Goal: Transaction & Acquisition: Subscribe to service/newsletter

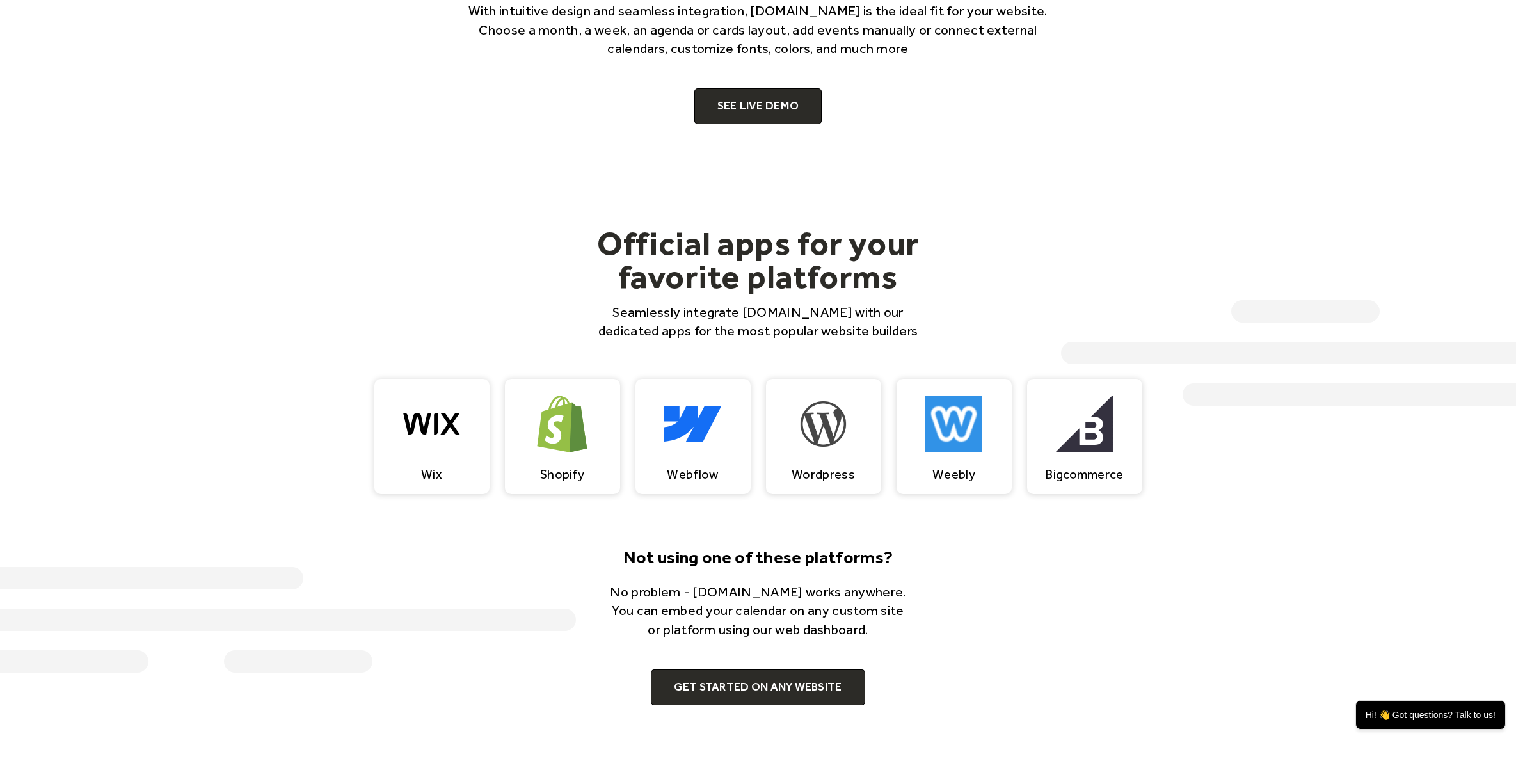
scroll to position [1105, 0]
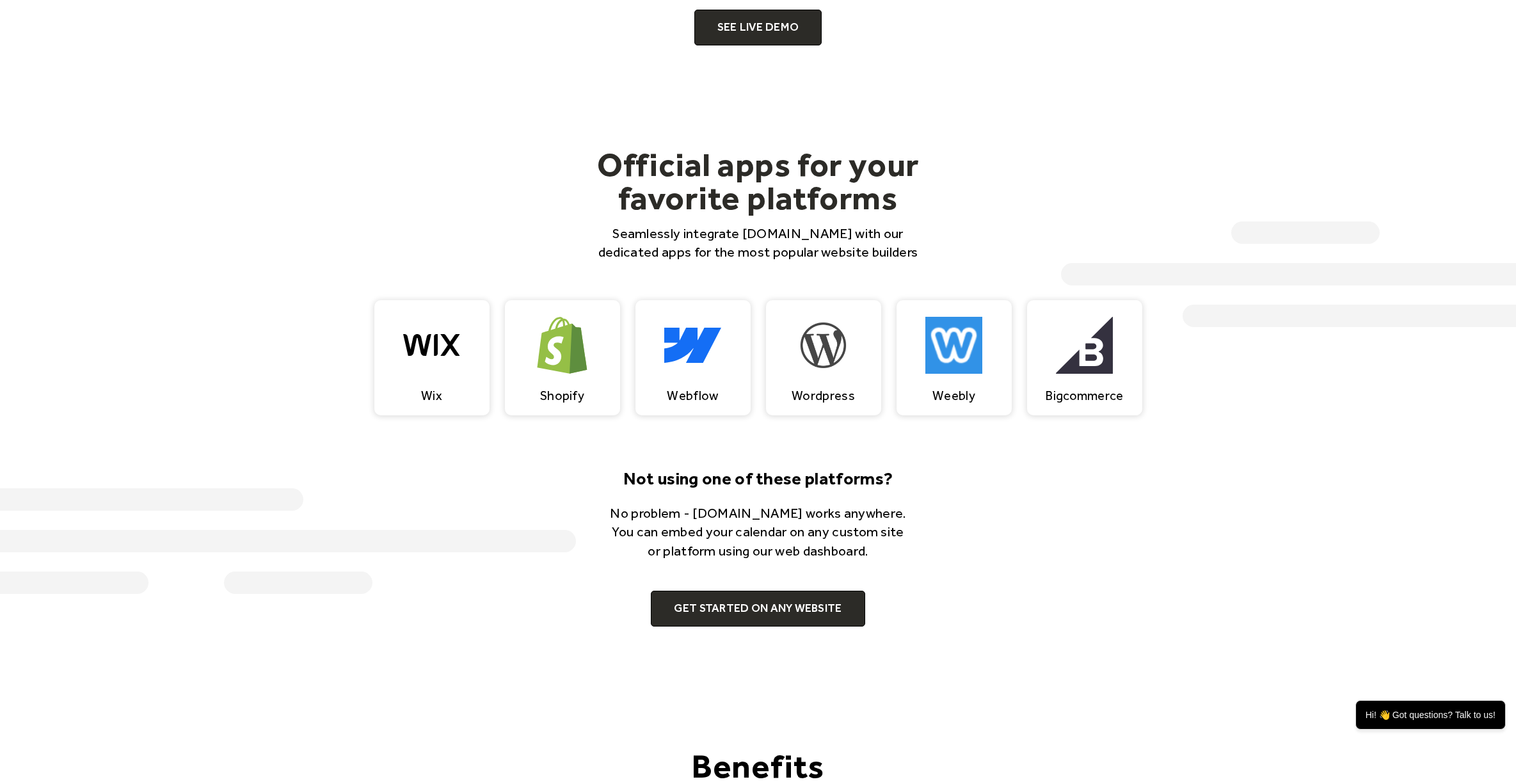
drag, startPoint x: 763, startPoint y: 511, endPoint x: 911, endPoint y: 548, distance: 152.6
click at [911, 548] on p "No problem - EventsCalendar.co works anywhere. You can embed your calendar on a…" at bounding box center [758, 531] width 308 height 57
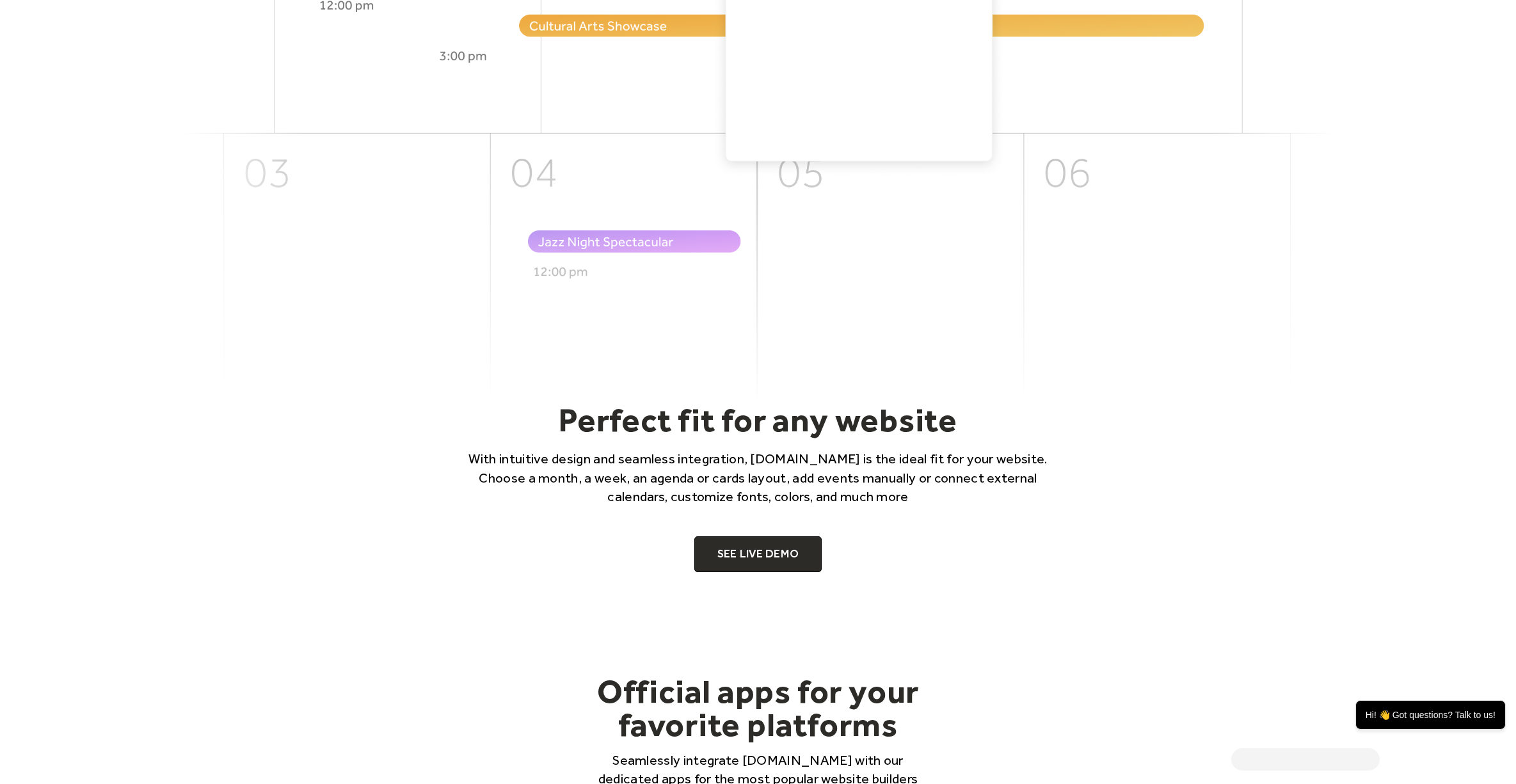
scroll to position [723, 0]
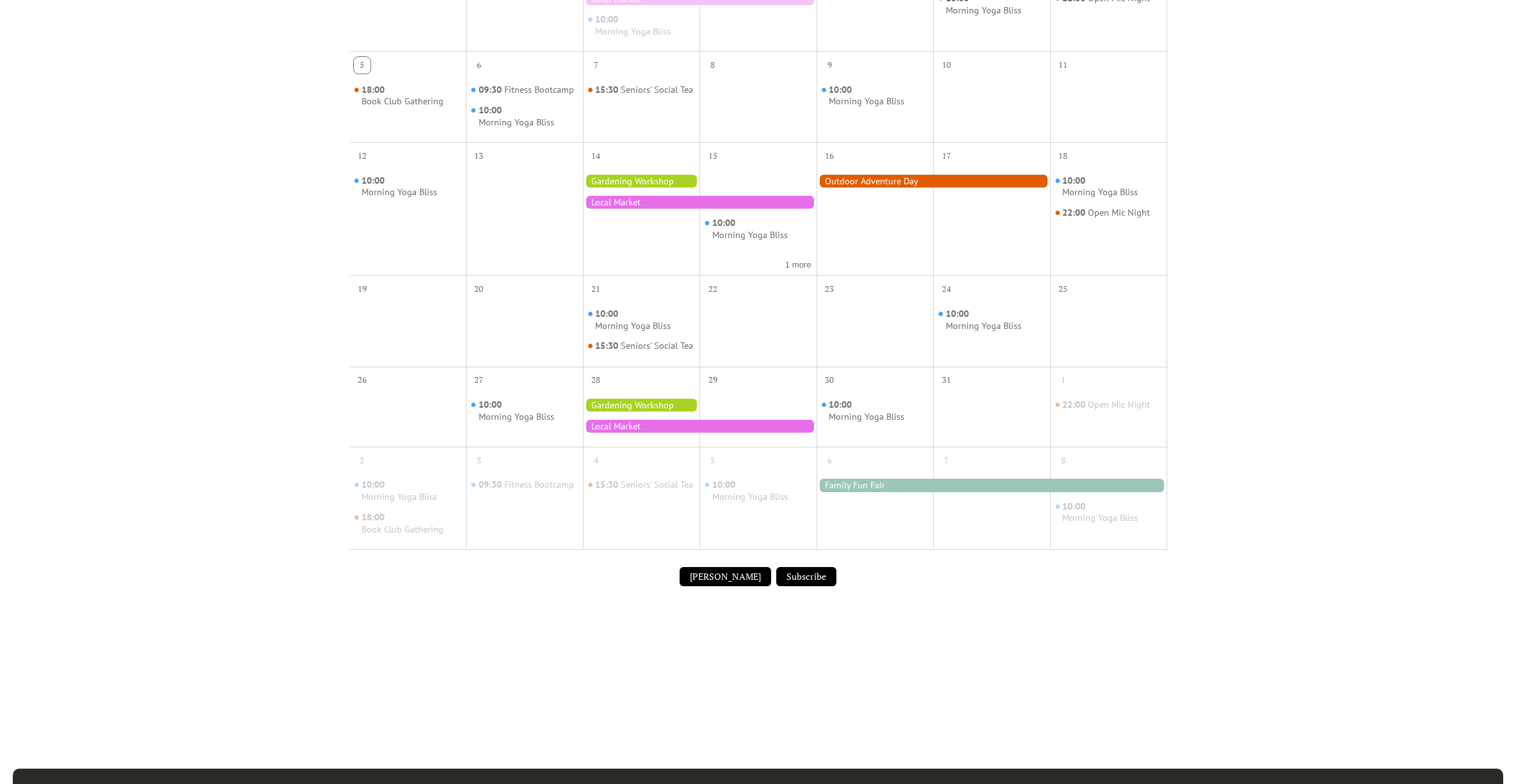
scroll to position [555, 0]
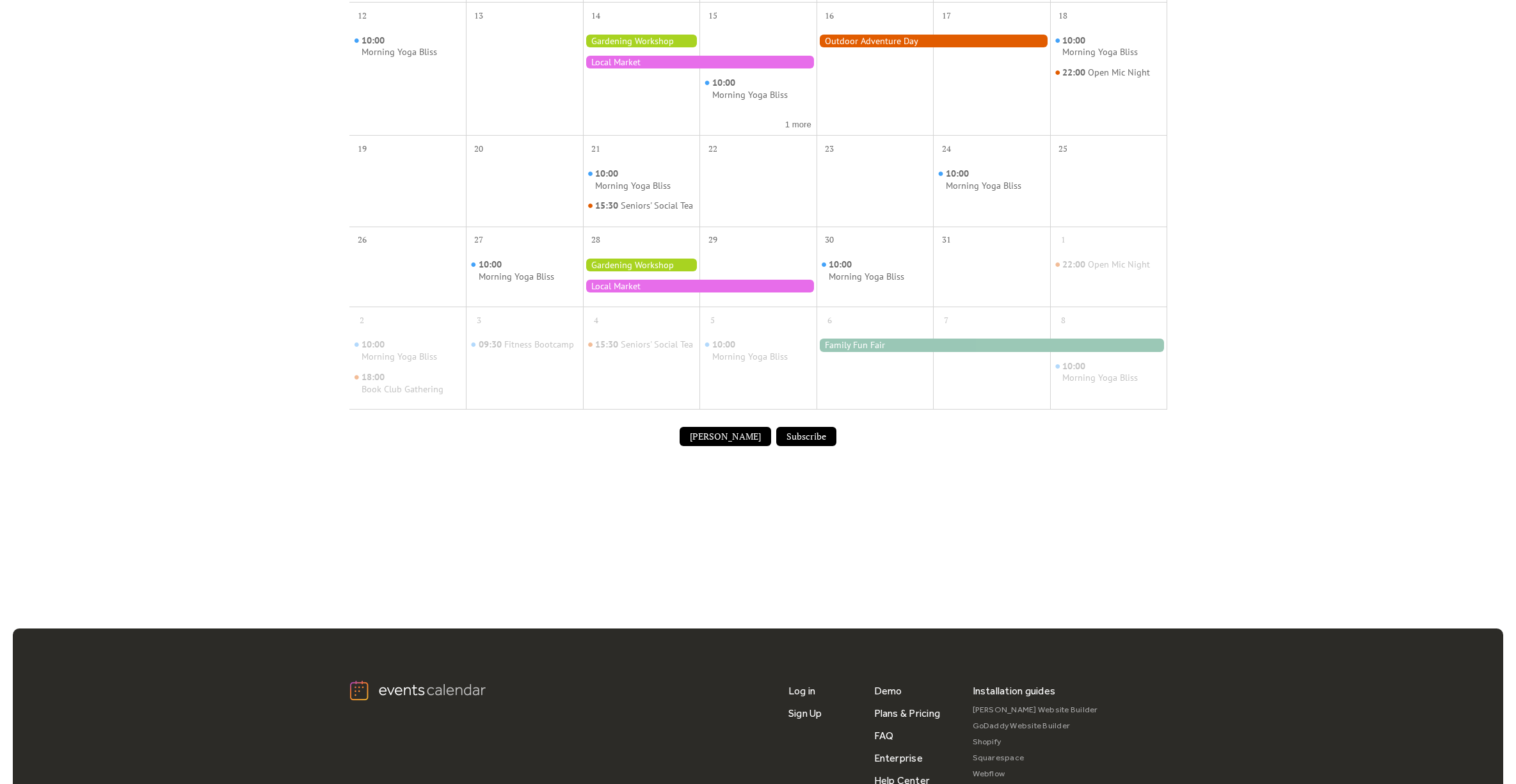
click at [733, 446] on button "[PERSON_NAME]" at bounding box center [726, 435] width 92 height 19
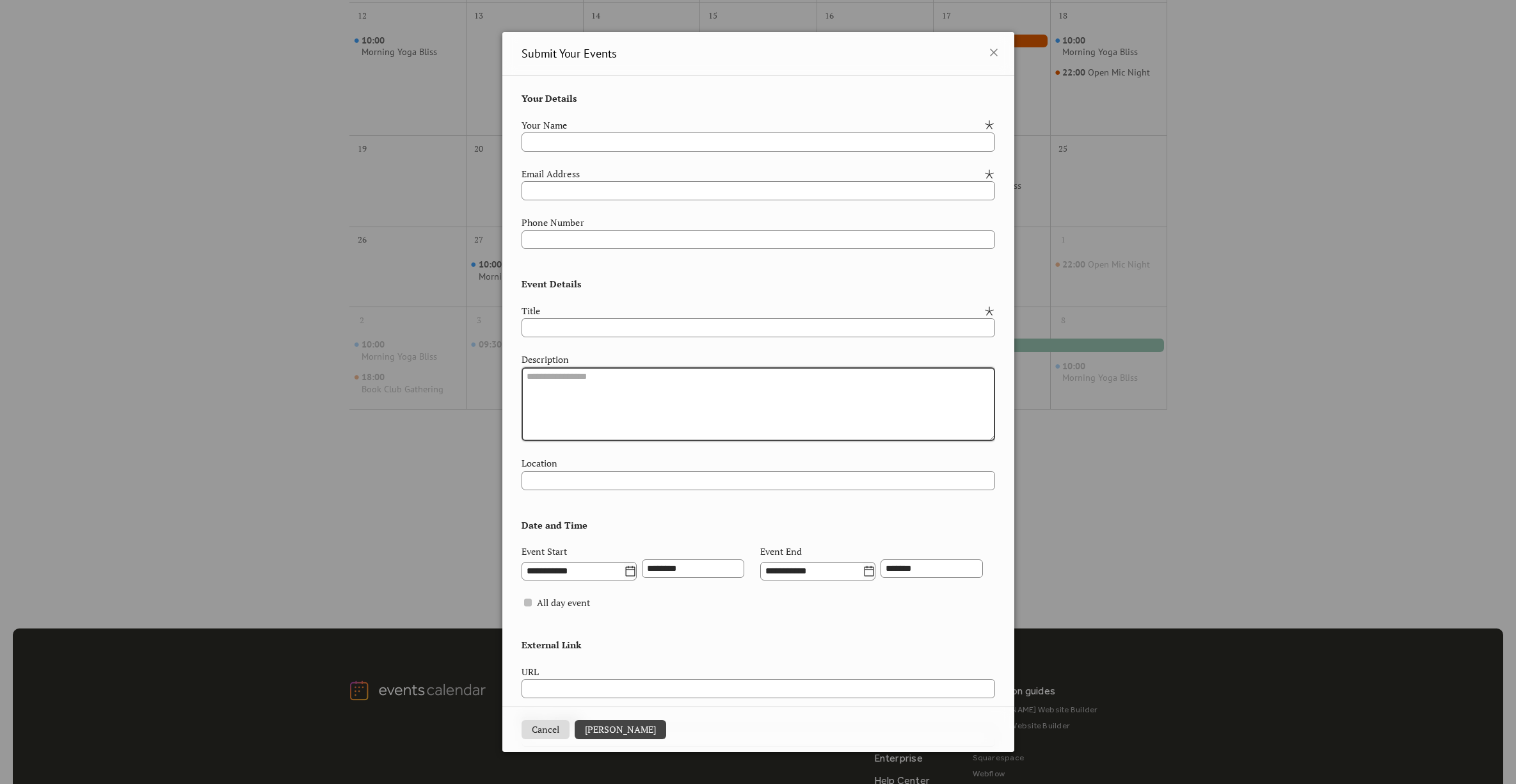
click at [653, 396] on textarea at bounding box center [758, 404] width 473 height 75
click at [994, 56] on icon at bounding box center [993, 52] width 16 height 16
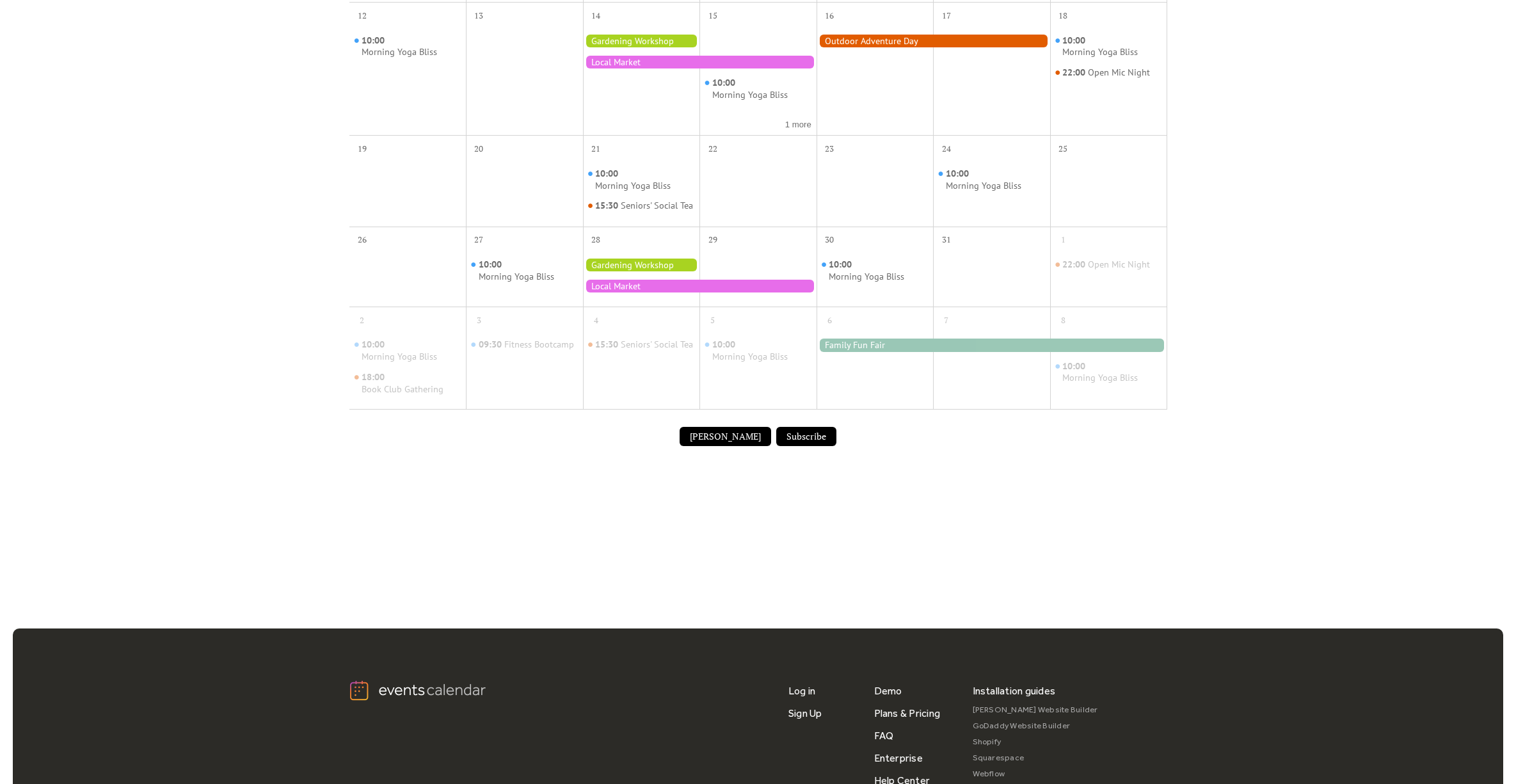
scroll to position [0, 0]
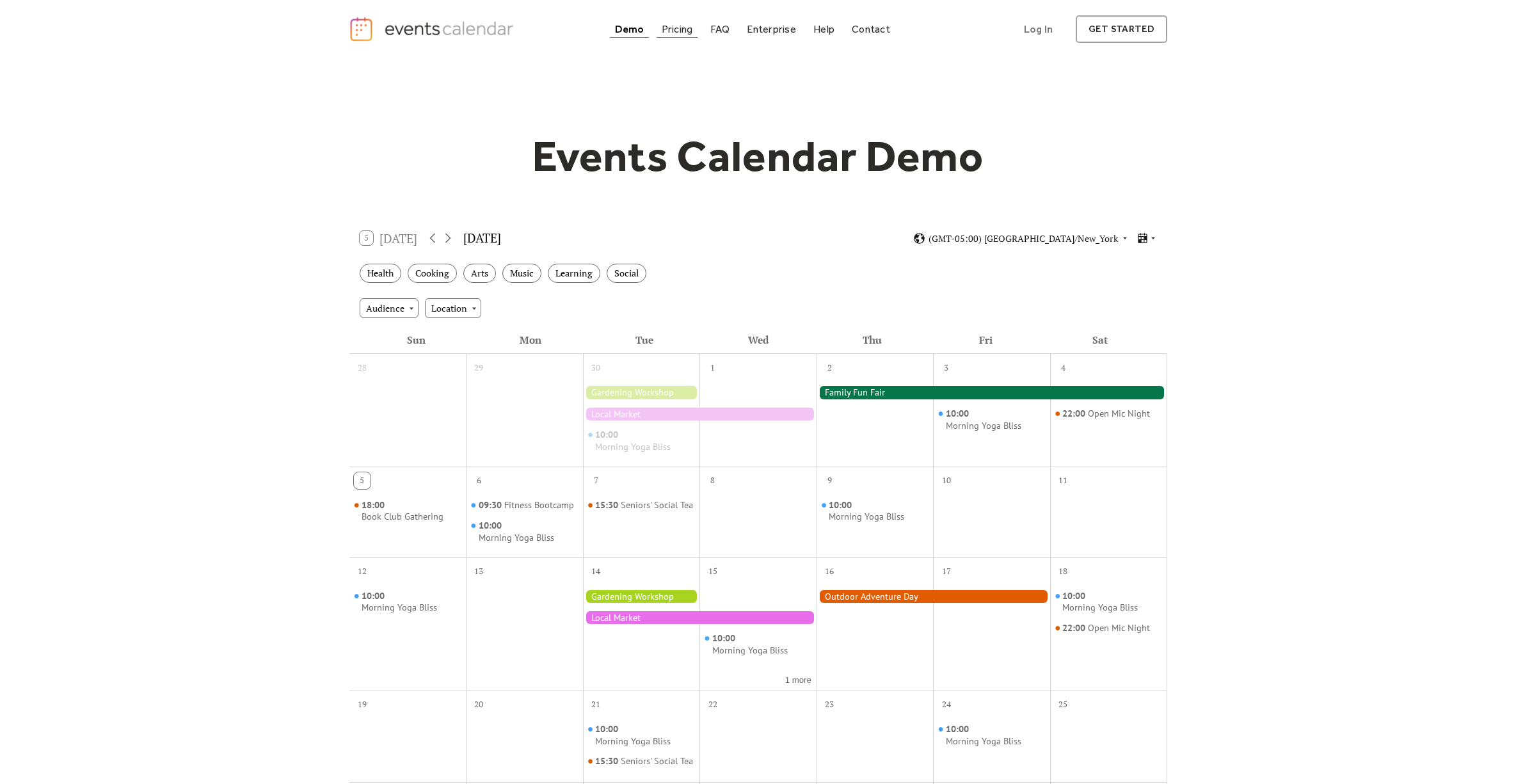
click at [674, 30] on div "Pricing" at bounding box center [678, 29] width 31 height 7
